Goal: Information Seeking & Learning: Learn about a topic

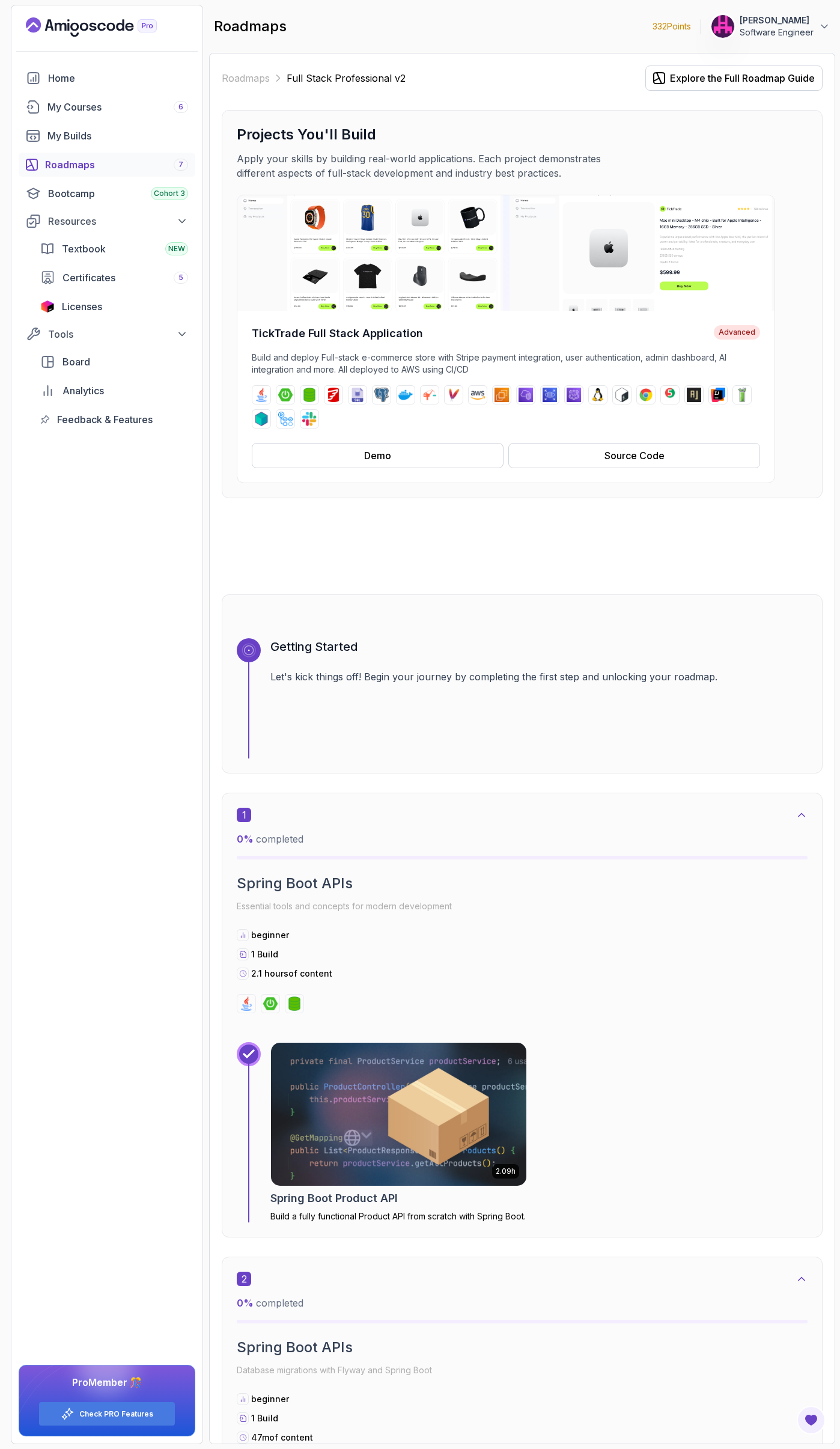
click at [102, 168] on div "Roadmaps 7" at bounding box center [116, 164] width 143 height 15
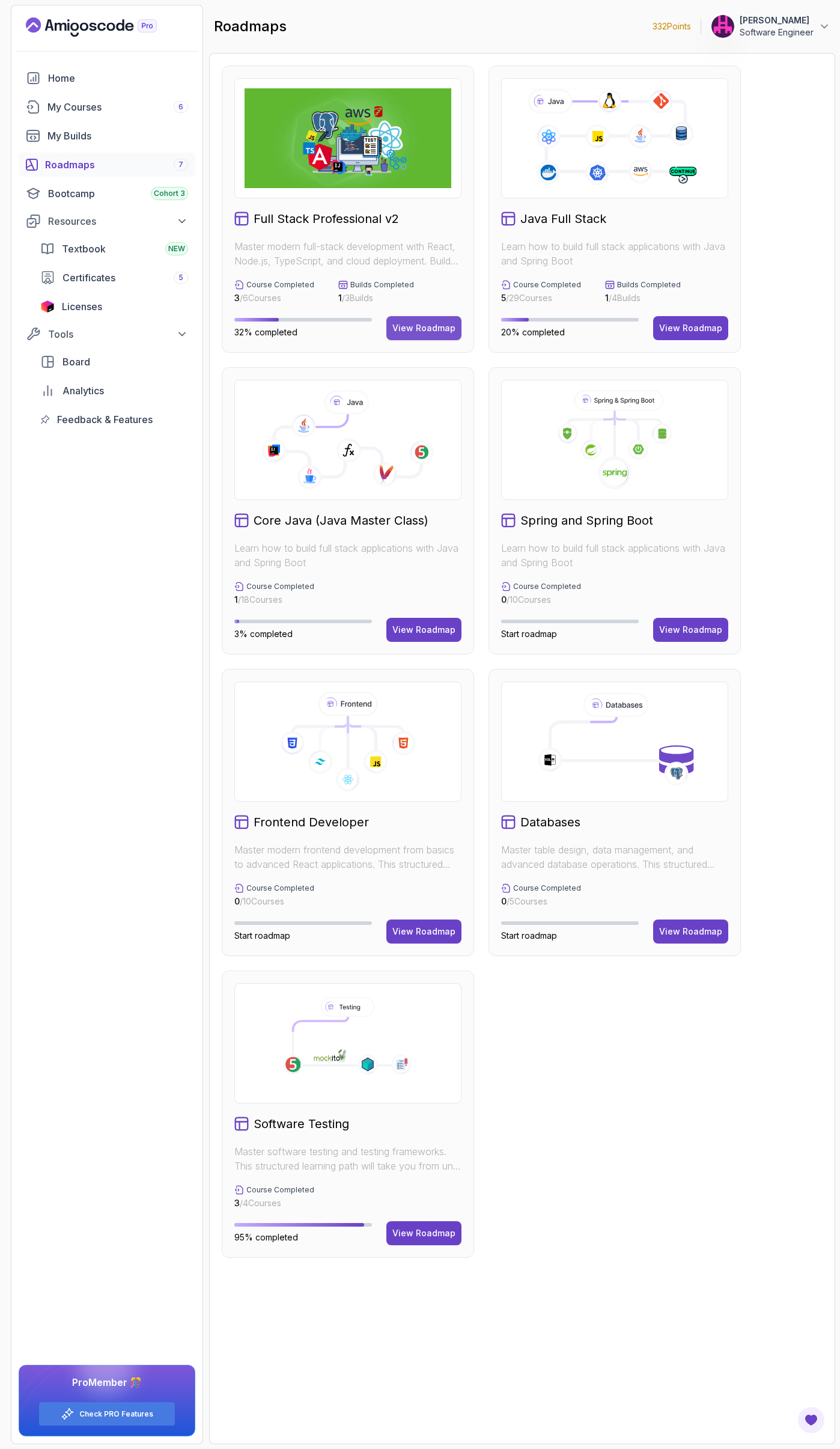
click at [410, 318] on button "View Roadmap" at bounding box center [424, 328] width 75 height 24
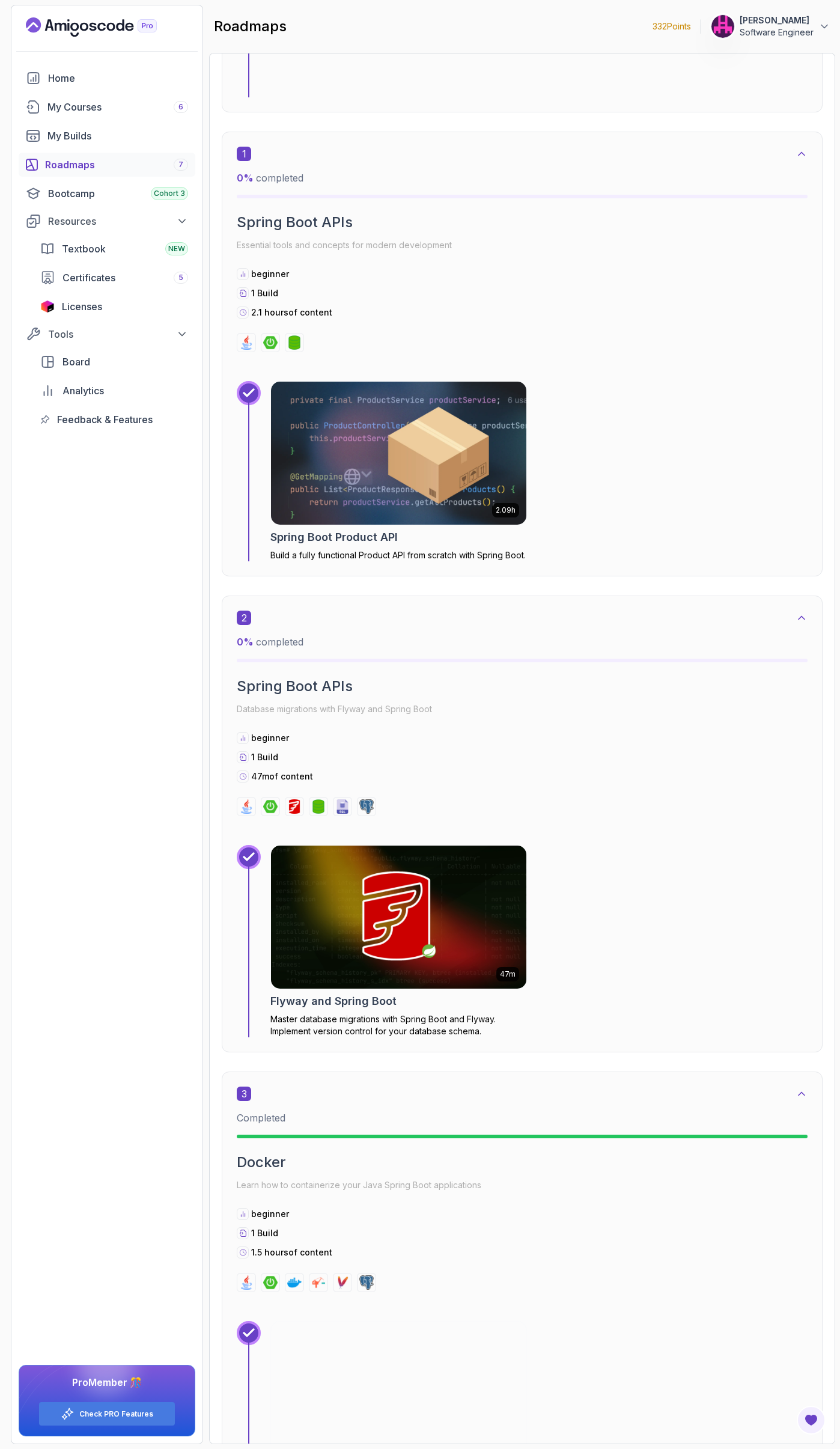
scroll to position [1082, 0]
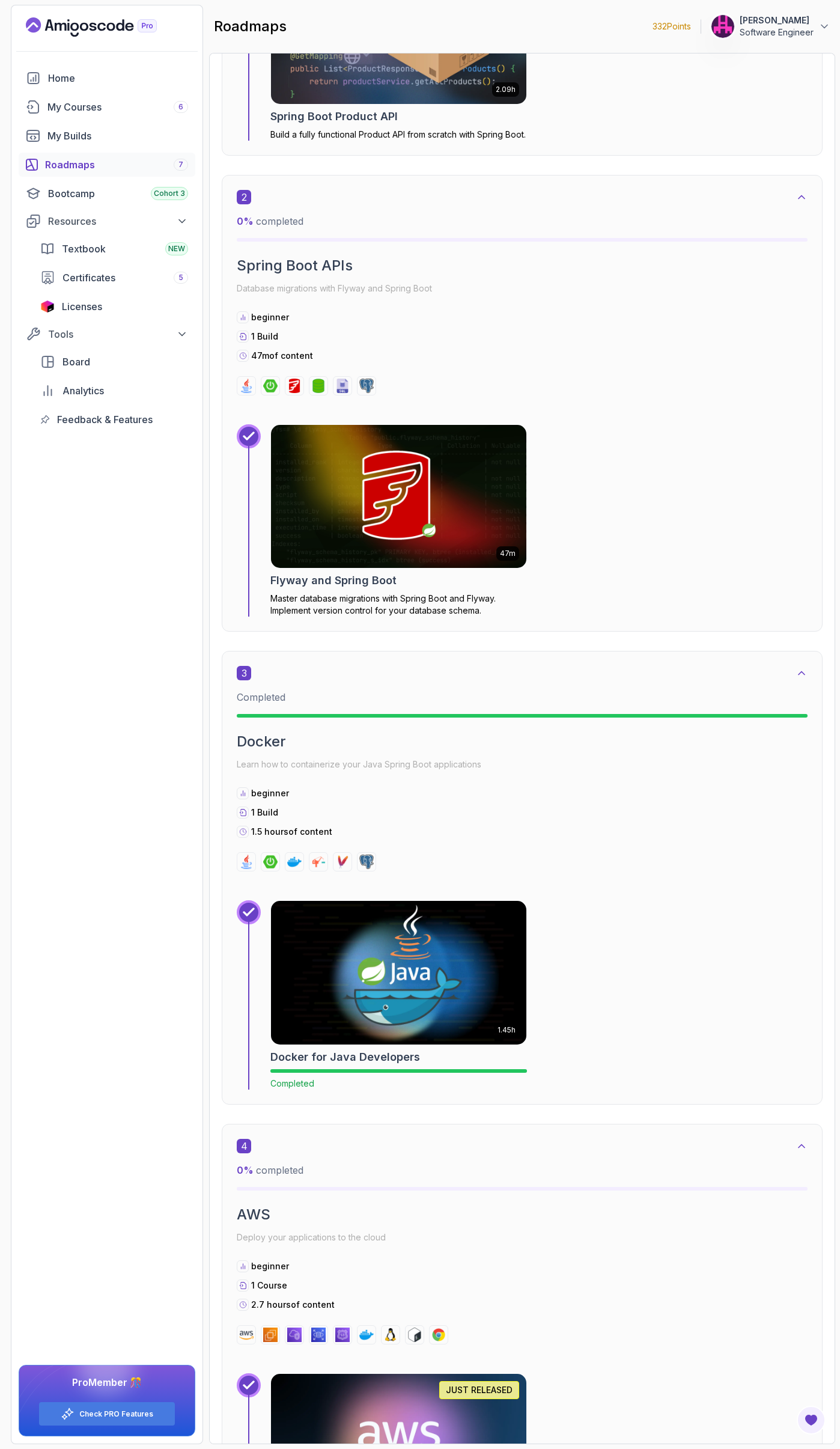
click at [425, 978] on img at bounding box center [398, 972] width 268 height 150
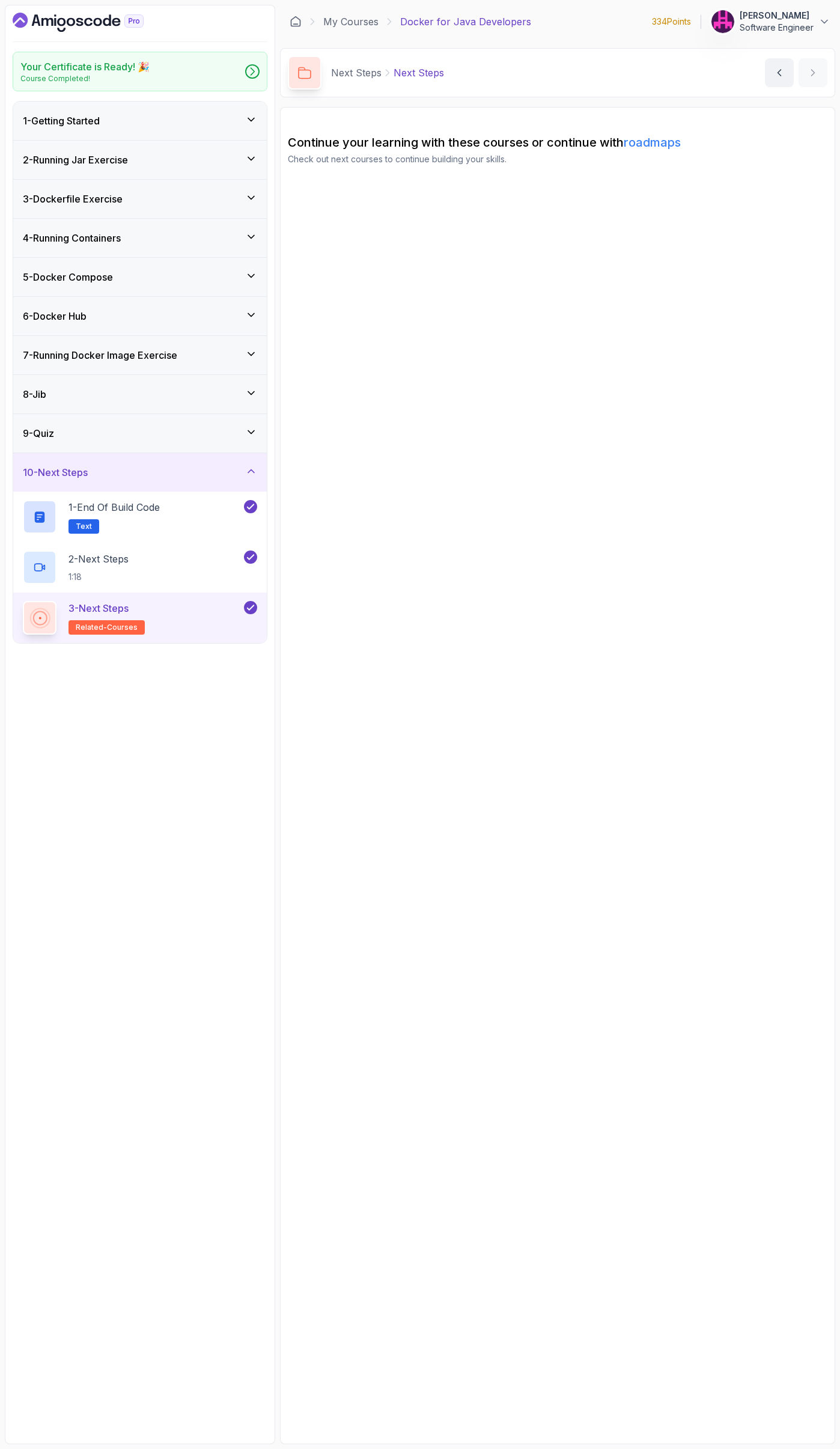
click at [256, 200] on icon at bounding box center [251, 197] width 12 height 12
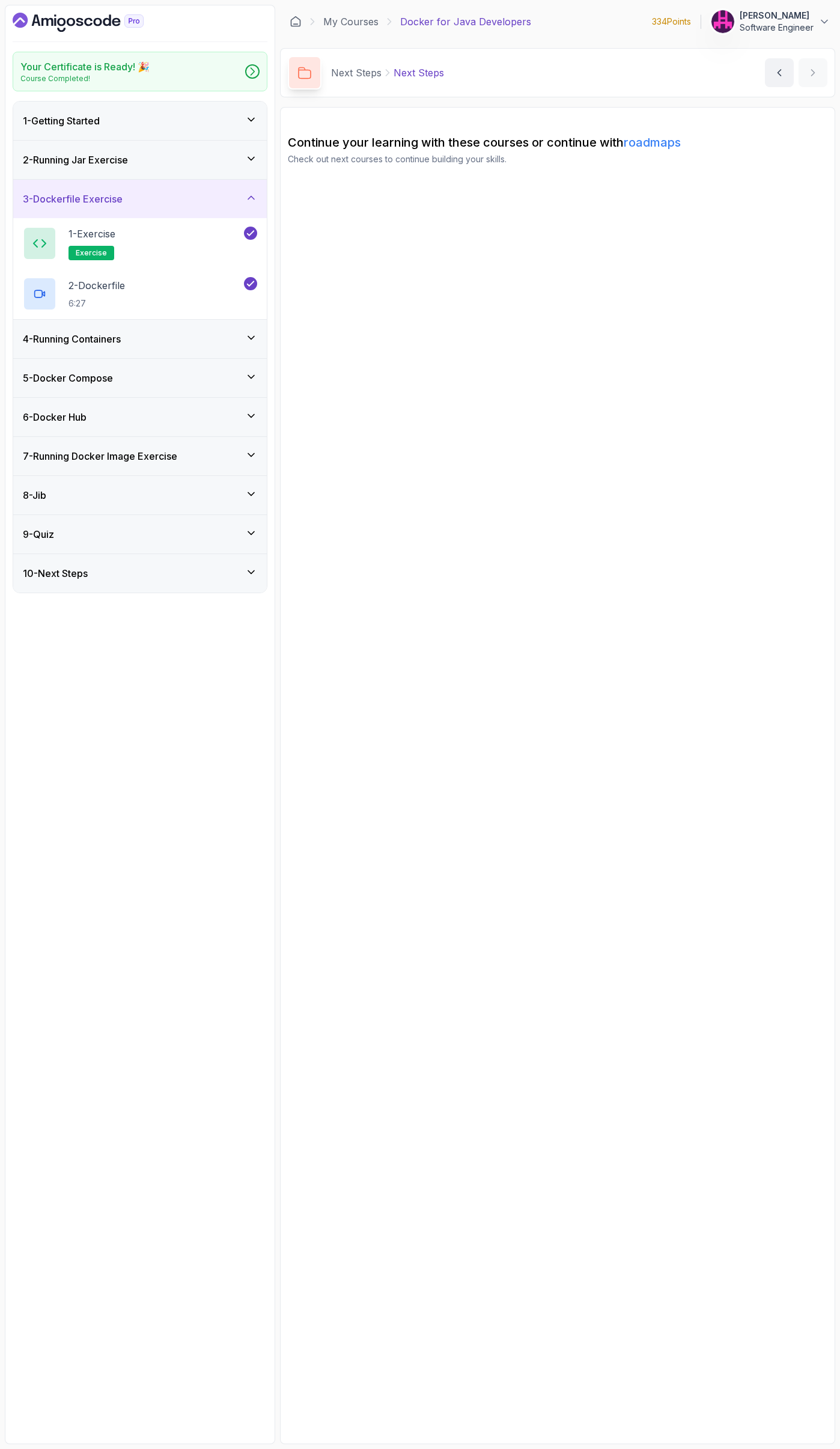
click at [242, 155] on div "2 - Running Jar Exercise" at bounding box center [140, 160] width 234 height 15
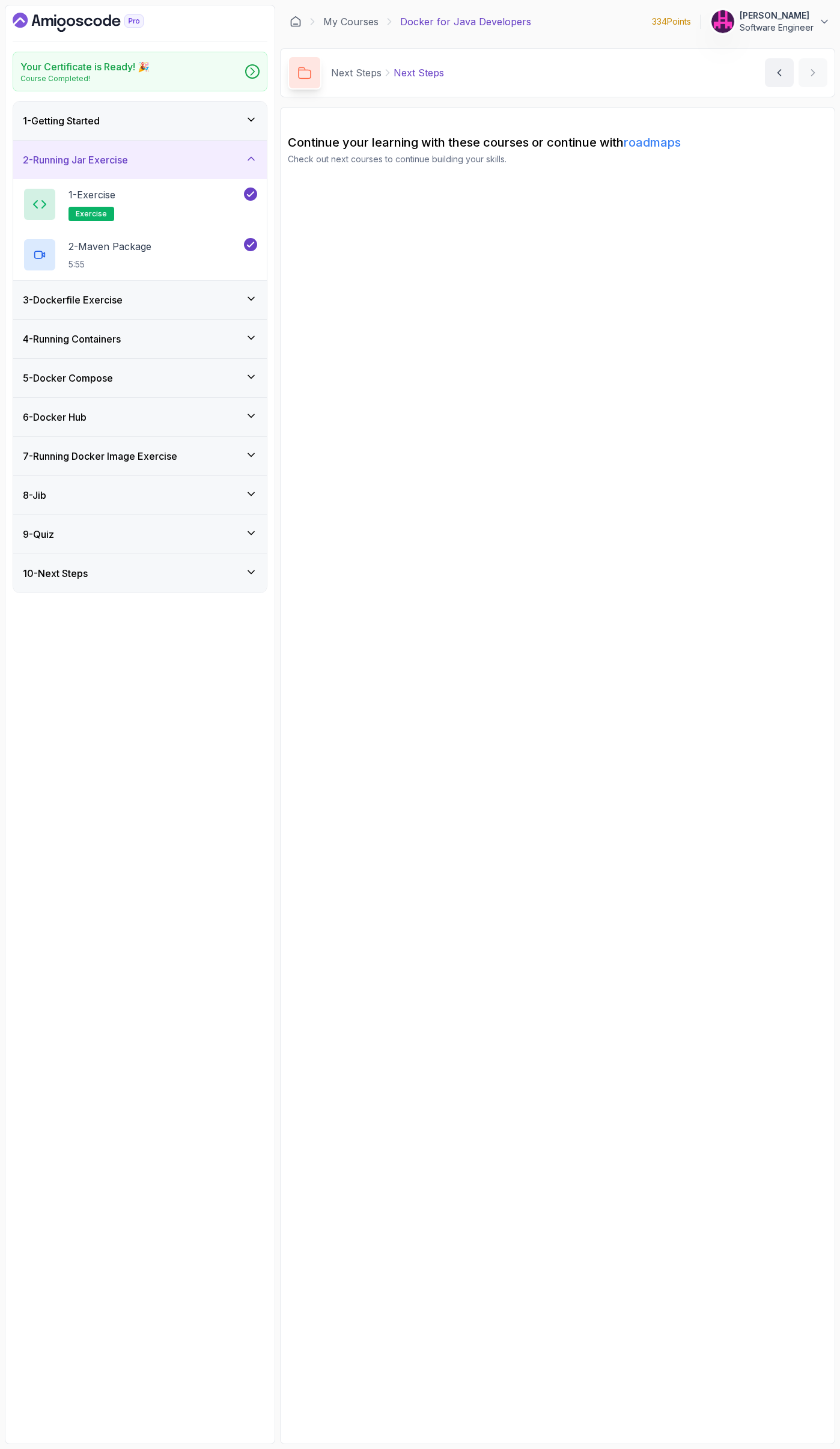
click at [246, 290] on div "3 - Dockerfile Exercise" at bounding box center [140, 300] width 254 height 38
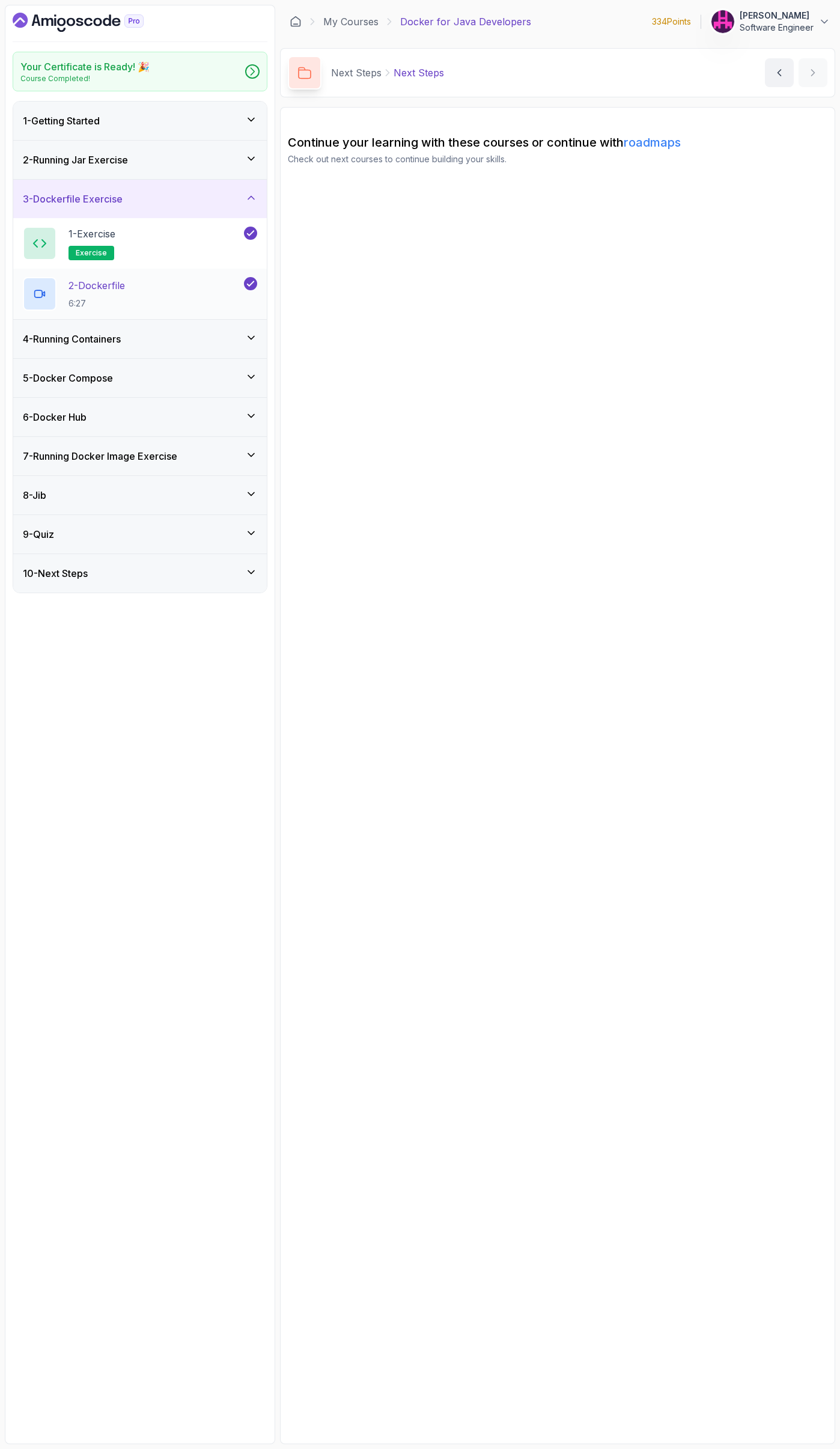
click at [121, 292] on h2 "2 - Dockerfile 6:27" at bounding box center [97, 293] width 57 height 31
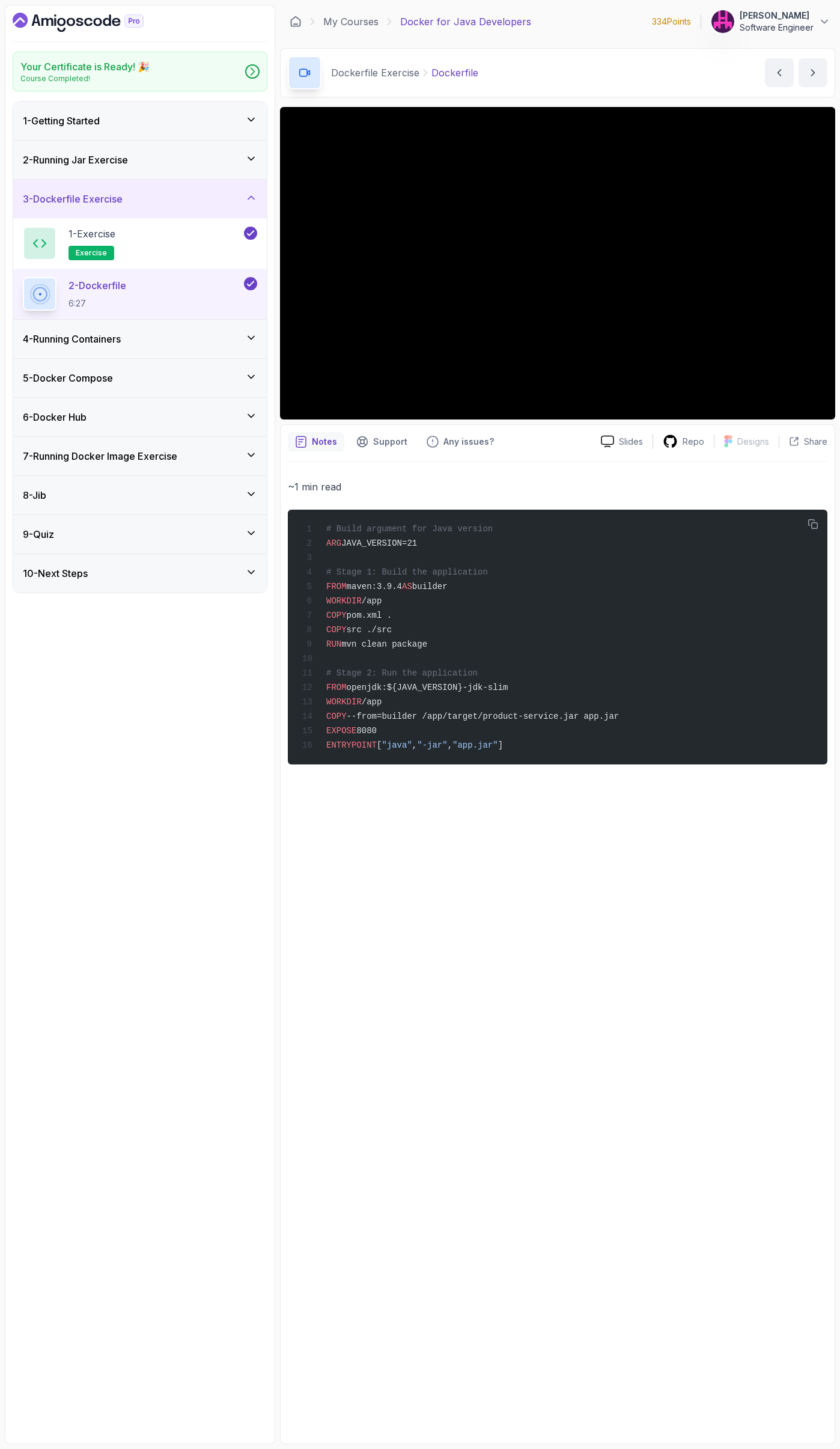
click at [503, 472] on div "~1 min read # Build argument for Java version ARG JAVA_VERSION=21 # Stage 1: Bu…" at bounding box center [557, 949] width 540 height 975
click at [243, 337] on div "4 - Running Containers" at bounding box center [140, 339] width 234 height 15
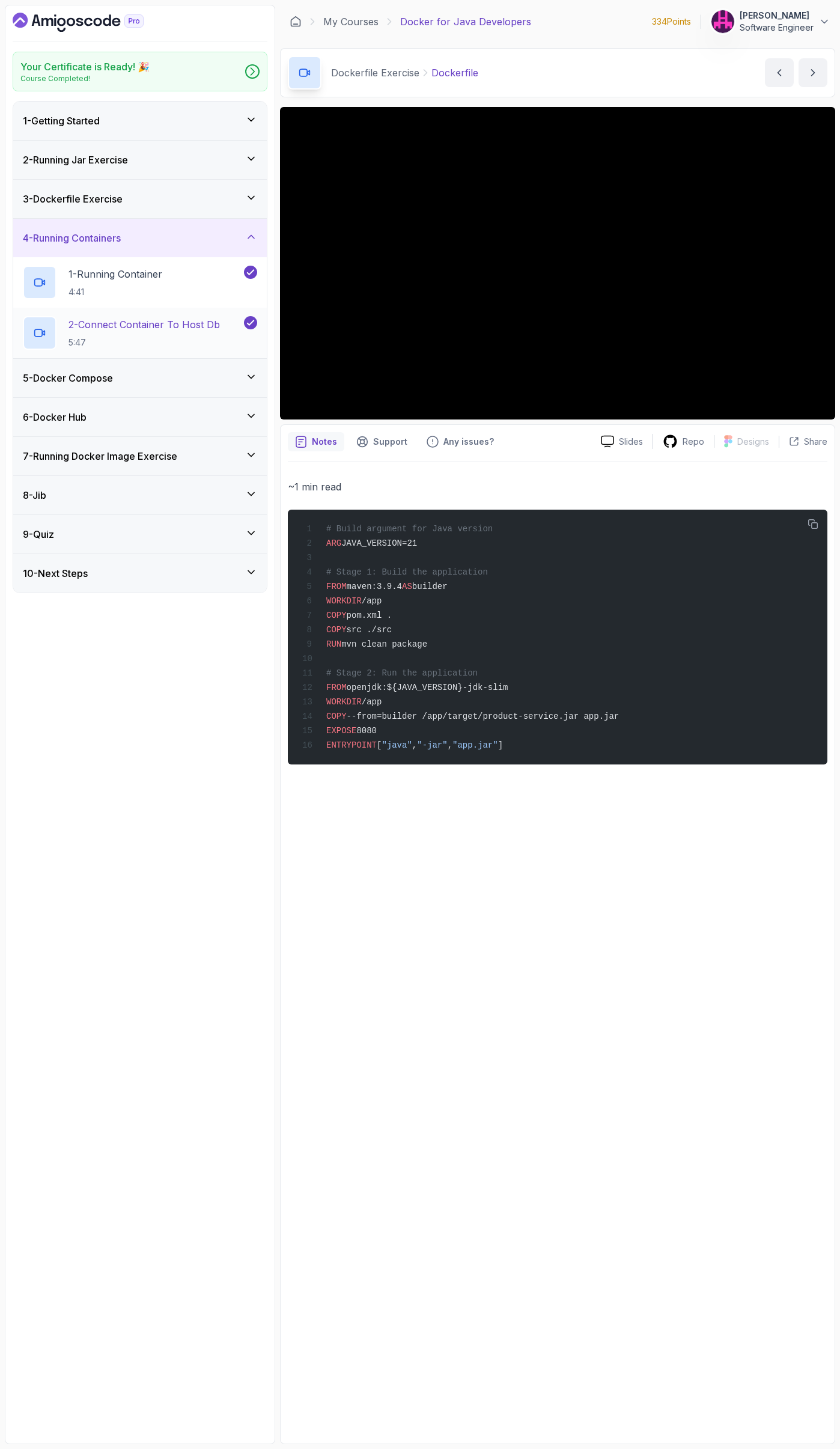
click at [166, 326] on p "2 - Connect Container To Host Db" at bounding box center [144, 324] width 151 height 15
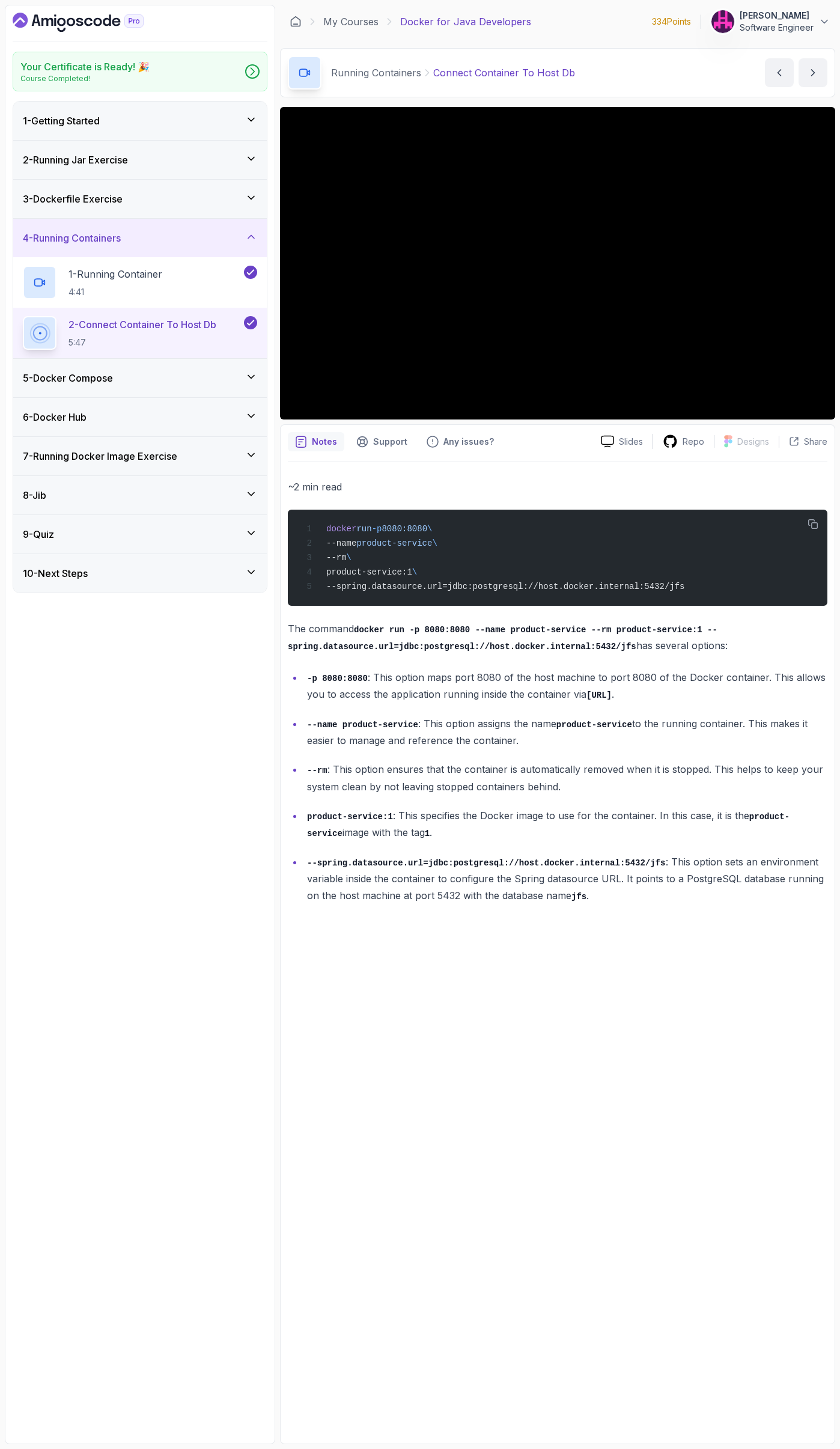
click at [254, 380] on icon at bounding box center [251, 376] width 12 height 12
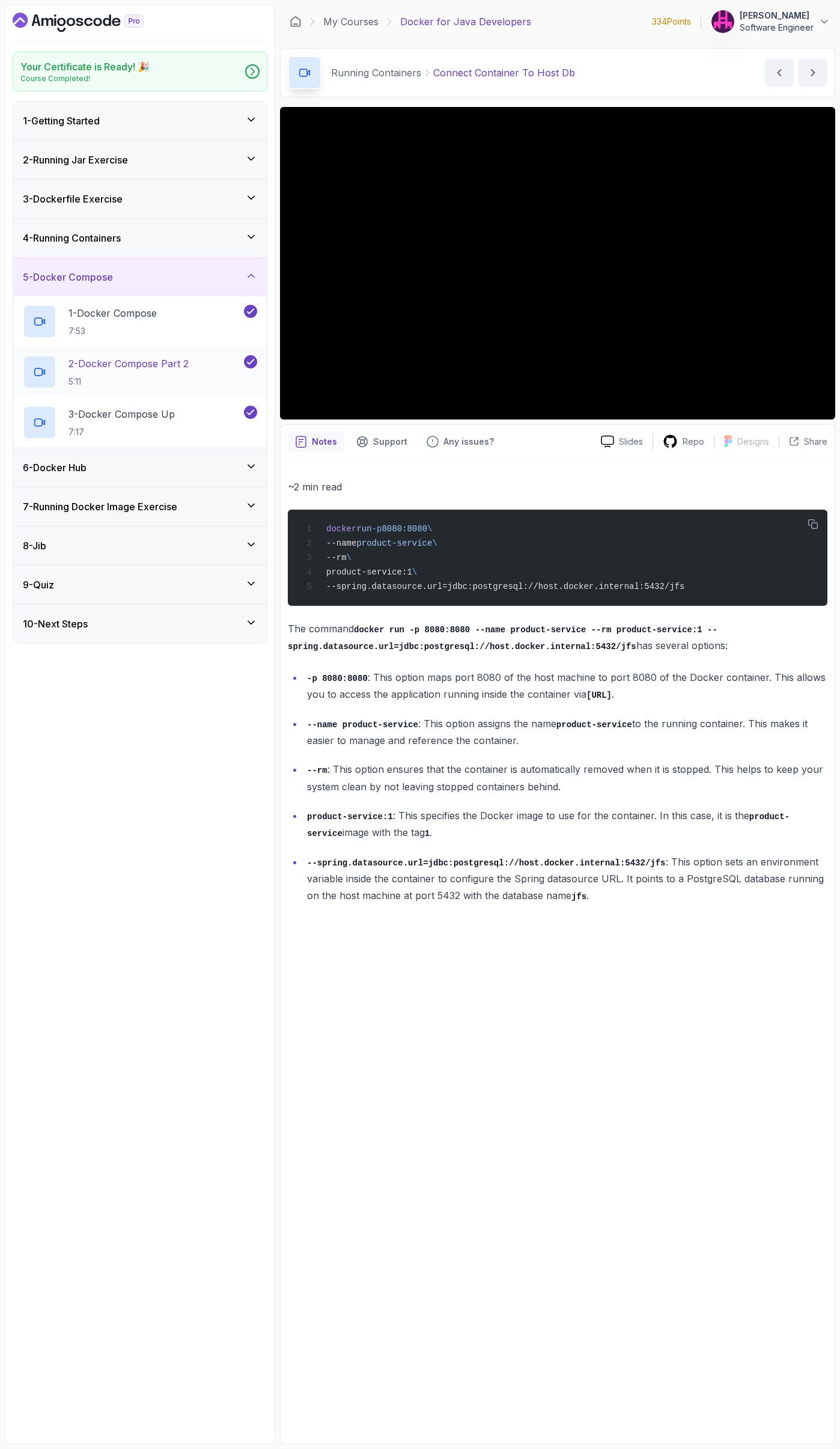
click at [164, 376] on p "5:11" at bounding box center [129, 382] width 120 height 12
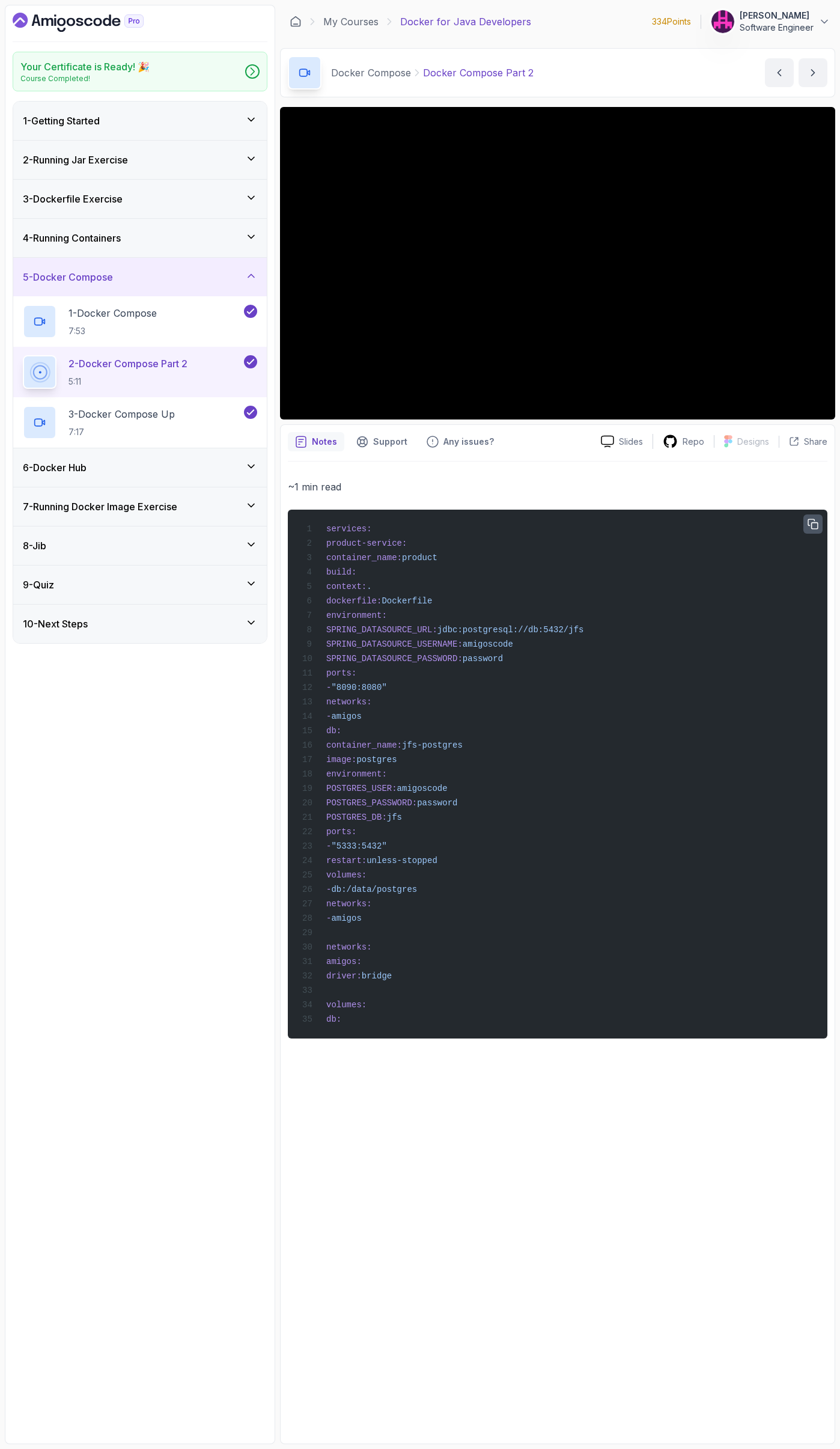
click at [814, 524] on icon "button" at bounding box center [813, 524] width 11 height 11
click at [185, 163] on div "2 - Running Jar Exercise" at bounding box center [140, 160] width 234 height 15
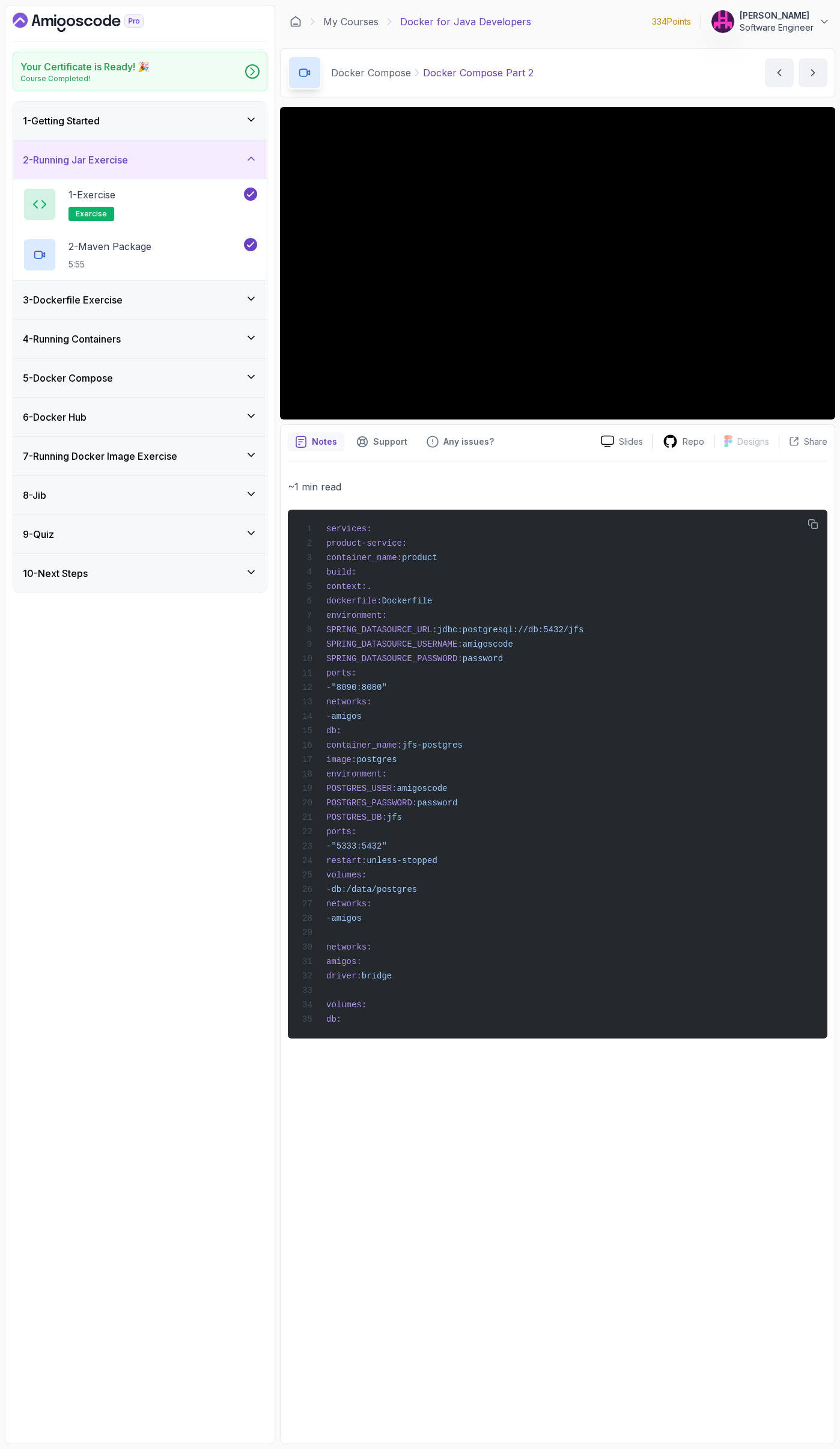
click at [145, 293] on div "3 - Dockerfile Exercise" at bounding box center [140, 300] width 234 height 15
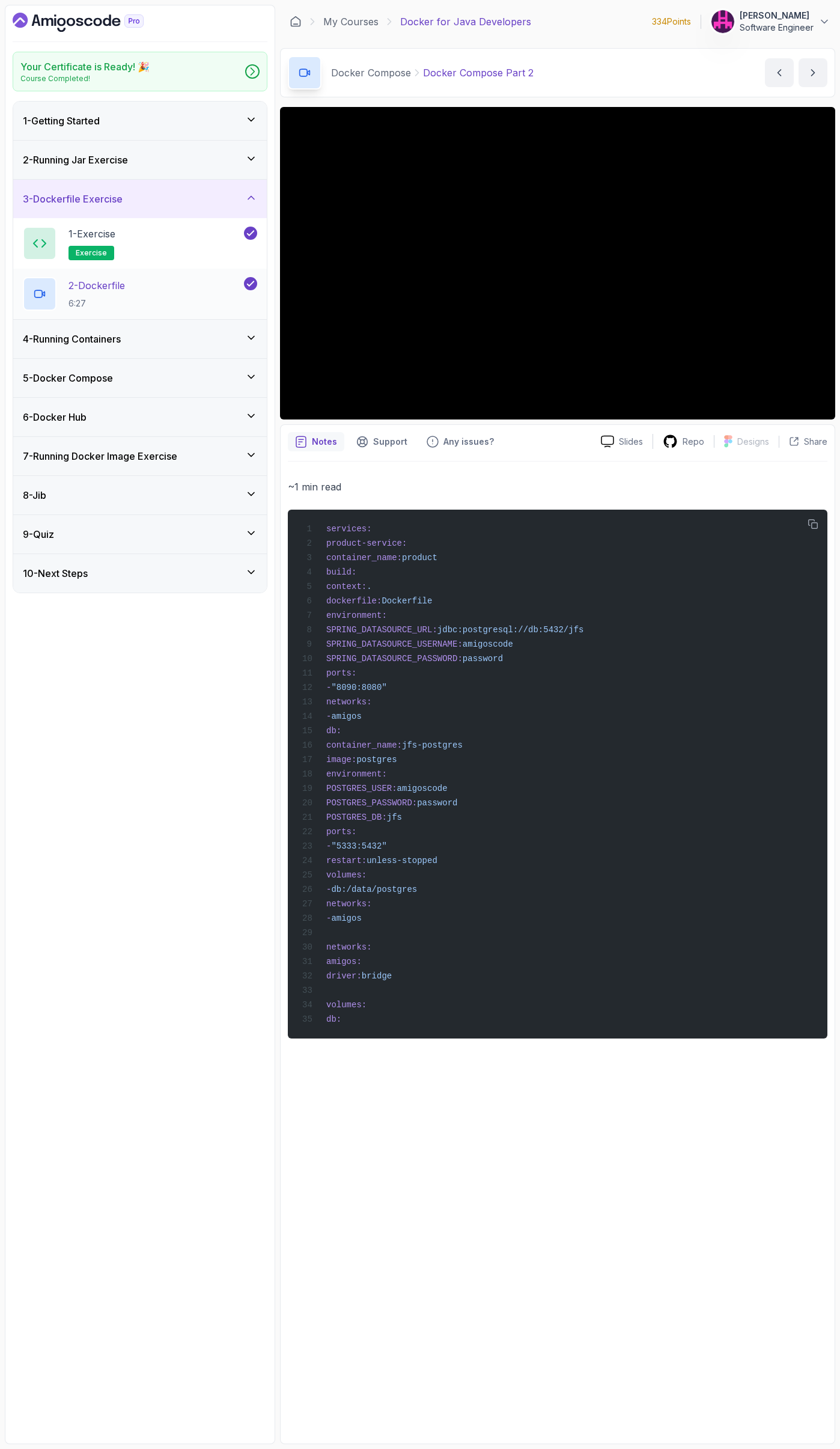
click at [141, 293] on div "2 - Dockerfile 6:27" at bounding box center [132, 293] width 219 height 34
